Goal: Task Accomplishment & Management: Use online tool/utility

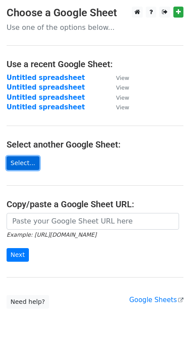
click at [31, 164] on link "Select..." at bounding box center [23, 163] width 33 height 14
click at [30, 162] on link "Select..." at bounding box center [23, 163] width 33 height 14
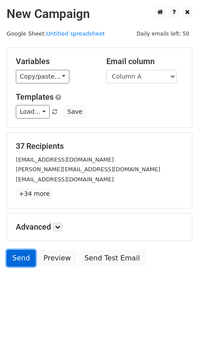
click at [21, 258] on link "Send" at bounding box center [21, 258] width 29 height 17
click at [14, 252] on link "Send" at bounding box center [21, 258] width 29 height 17
click at [30, 253] on link "Send" at bounding box center [21, 258] width 29 height 17
click at [30, 259] on link "Send" at bounding box center [21, 258] width 29 height 17
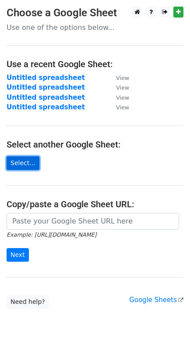
click at [25, 164] on link "Select..." at bounding box center [23, 163] width 33 height 14
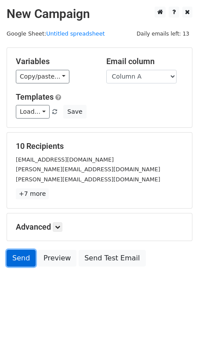
click at [21, 254] on link "Send" at bounding box center [21, 258] width 29 height 17
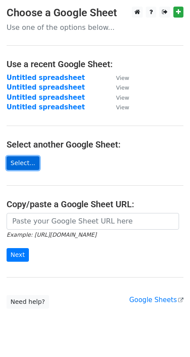
click at [24, 159] on link "Select..." at bounding box center [23, 163] width 33 height 14
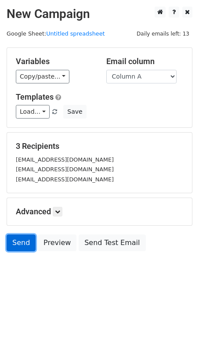
click at [24, 251] on link "Send" at bounding box center [21, 242] width 29 height 17
